Goal: Task Accomplishment & Management: Complete application form

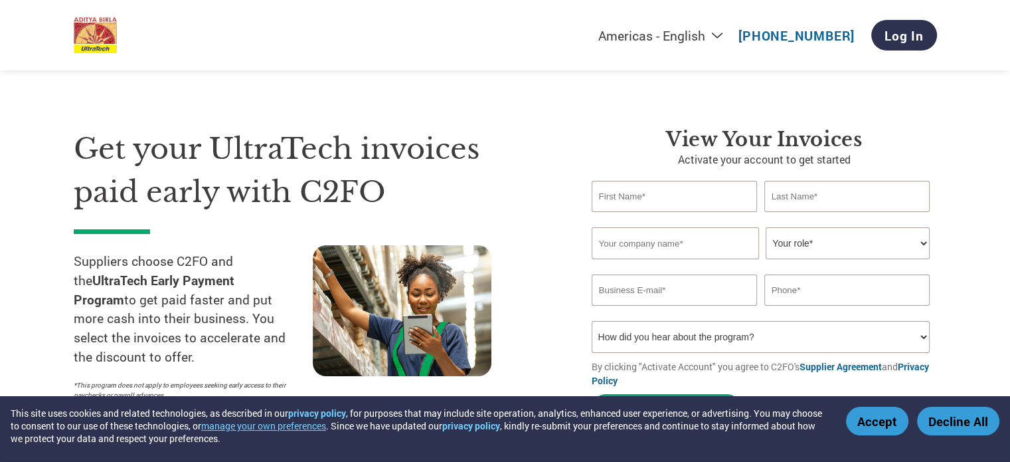
click at [814, 300] on input "text" at bounding box center [848, 289] width 166 height 31
paste input "8827332753"
type input "8827332753"
click at [640, 206] on input "text" at bounding box center [675, 196] width 166 height 31
type input "Sunil"
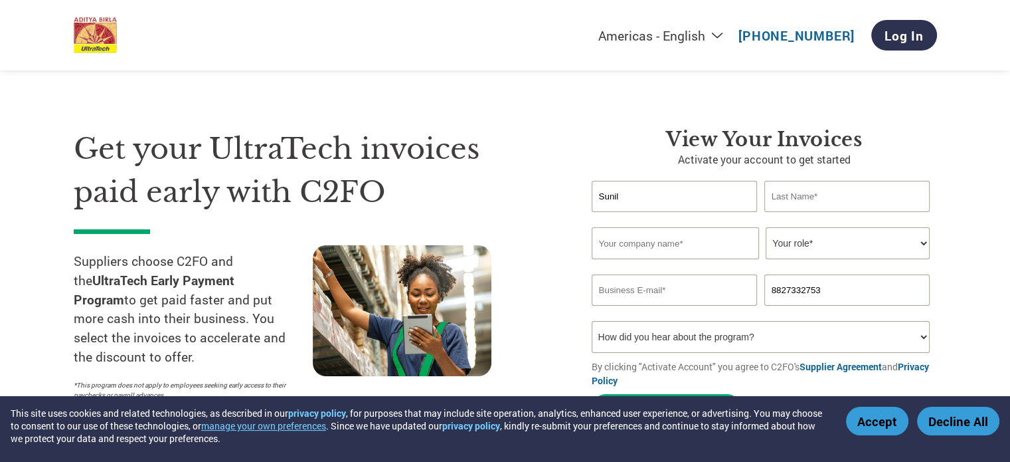
click at [821, 201] on input "text" at bounding box center [848, 196] width 166 height 31
type input "[PERSON_NAME]"
click at [830, 249] on select "Your role* CFO Controller Credit Manager Finance Director Treasurer CEO Preside…" at bounding box center [848, 243] width 164 height 32
select select "OWNER_FOUNDER"
click at [766, 227] on select "Your role* CFO Controller Credit Manager Finance Director Treasurer CEO Preside…" at bounding box center [848, 243] width 164 height 32
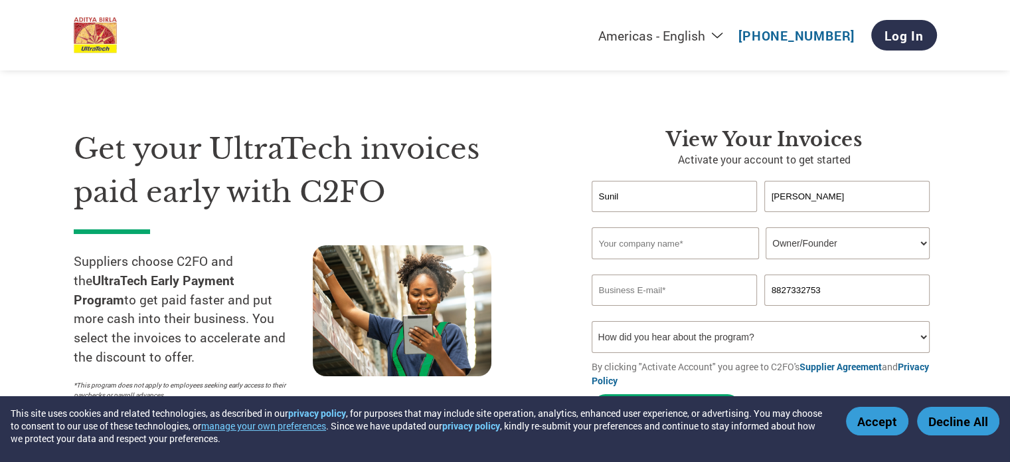
click at [679, 241] on input "text" at bounding box center [675, 243] width 167 height 32
paste input "ROYAL ENGENEERING COMPANY"
type input "ROYAL ENGENEERING COMPANY"
click at [643, 292] on input "email" at bounding box center [675, 289] width 166 height 31
paste input "[EMAIL_ADDRESS][DOMAIN_NAME]"
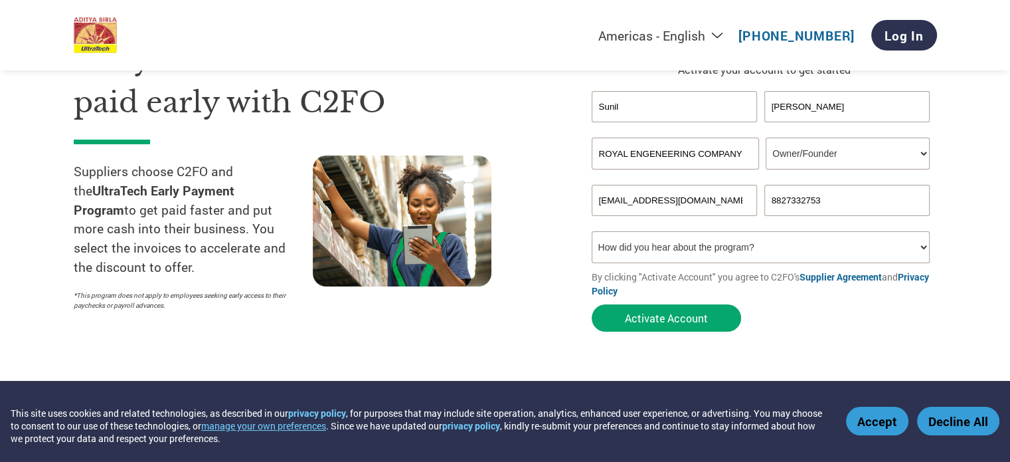
scroll to position [90, 0]
type input "[EMAIL_ADDRESS][DOMAIN_NAME]"
click at [685, 238] on select "How did you hear about the program? Received a letter Email Social Media Online…" at bounding box center [761, 247] width 339 height 32
select select "Other"
click at [592, 231] on select "How did you hear about the program? Received a letter Email Social Media Online…" at bounding box center [761, 247] width 339 height 32
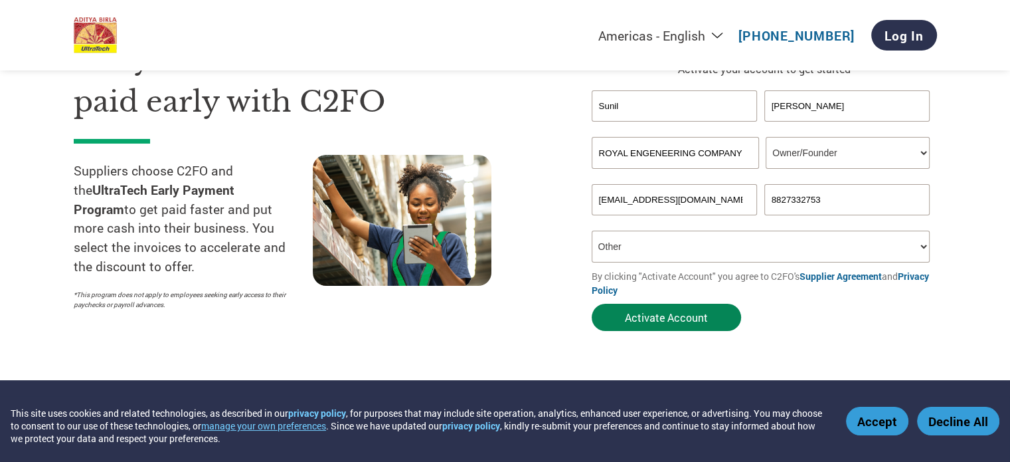
click at [672, 316] on button "Activate Account" at bounding box center [666, 317] width 149 height 27
